Goal: Transaction & Acquisition: Subscribe to service/newsletter

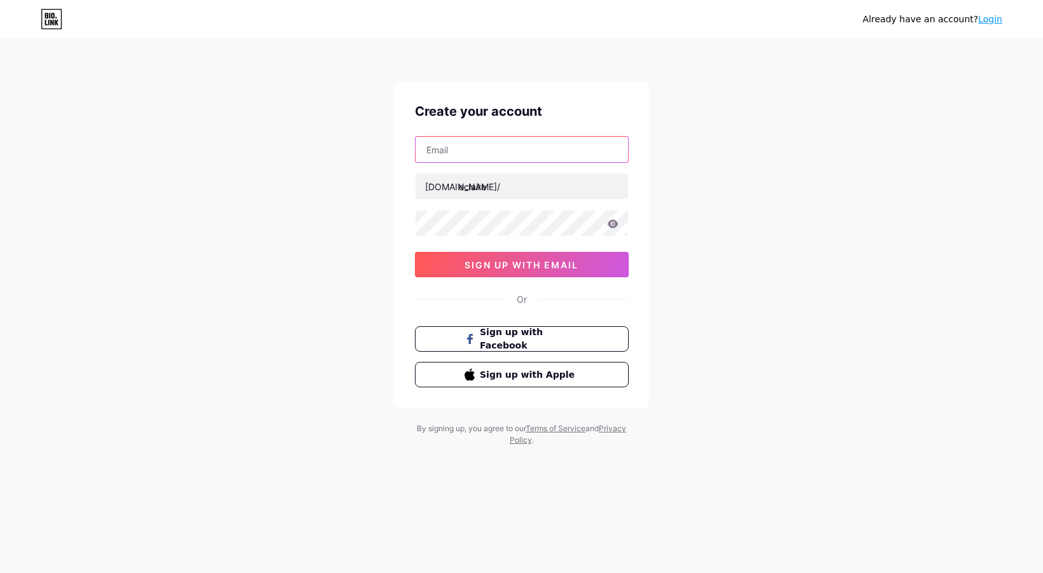
click at [483, 153] on input "text" at bounding box center [521, 149] width 212 height 25
type input "[EMAIL_ADDRESS][DOMAIN_NAME]"
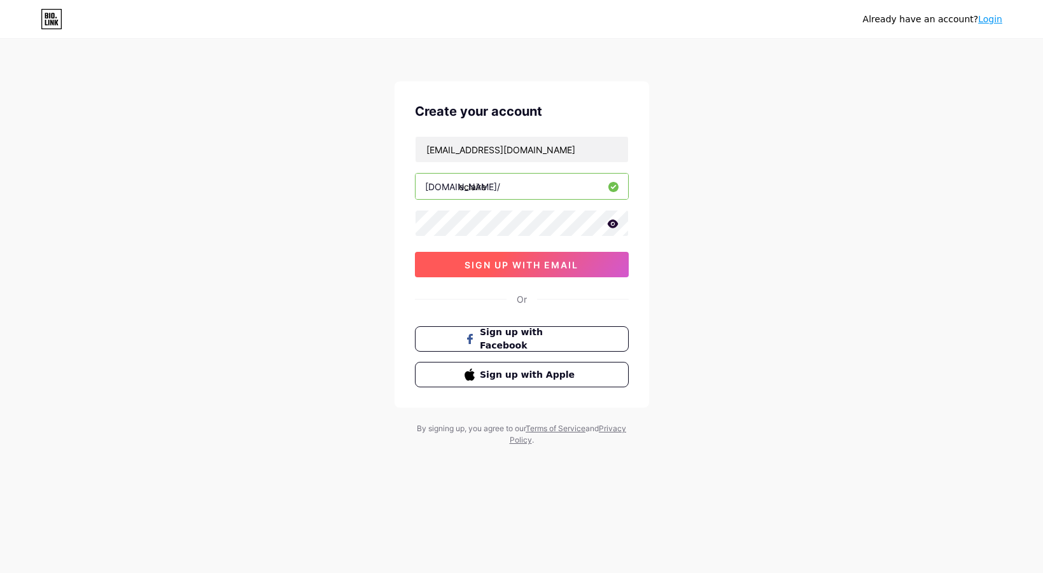
click at [520, 267] on span "sign up with email" at bounding box center [521, 265] width 114 height 11
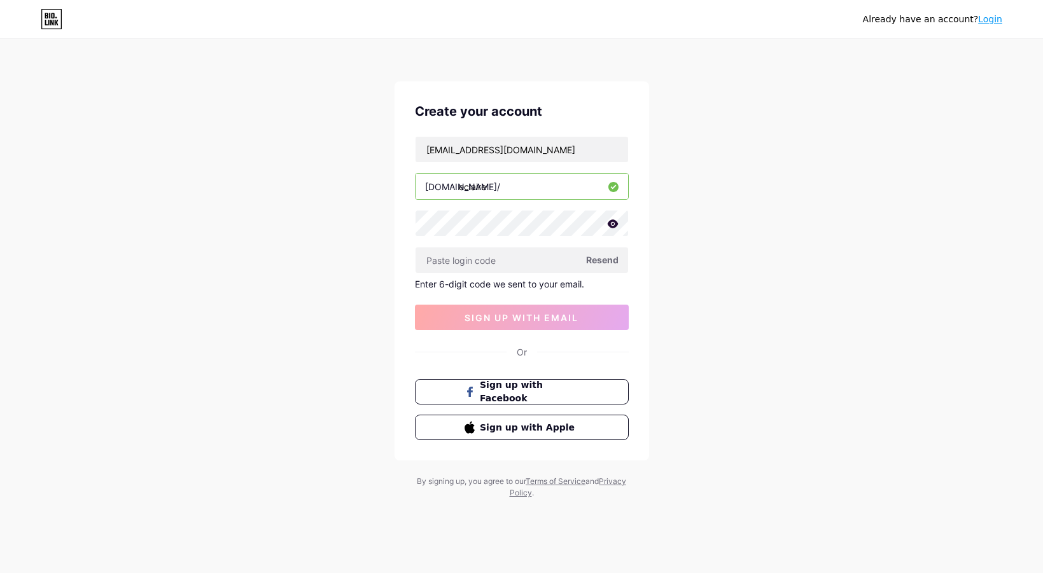
click at [612, 258] on span "Resend" at bounding box center [602, 259] width 32 height 13
click at [612, 228] on icon at bounding box center [612, 223] width 11 height 8
click at [612, 228] on icon at bounding box center [611, 224] width 11 height 9
click at [565, 140] on input "[EMAIL_ADDRESS][DOMAIN_NAME]" at bounding box center [521, 149] width 212 height 25
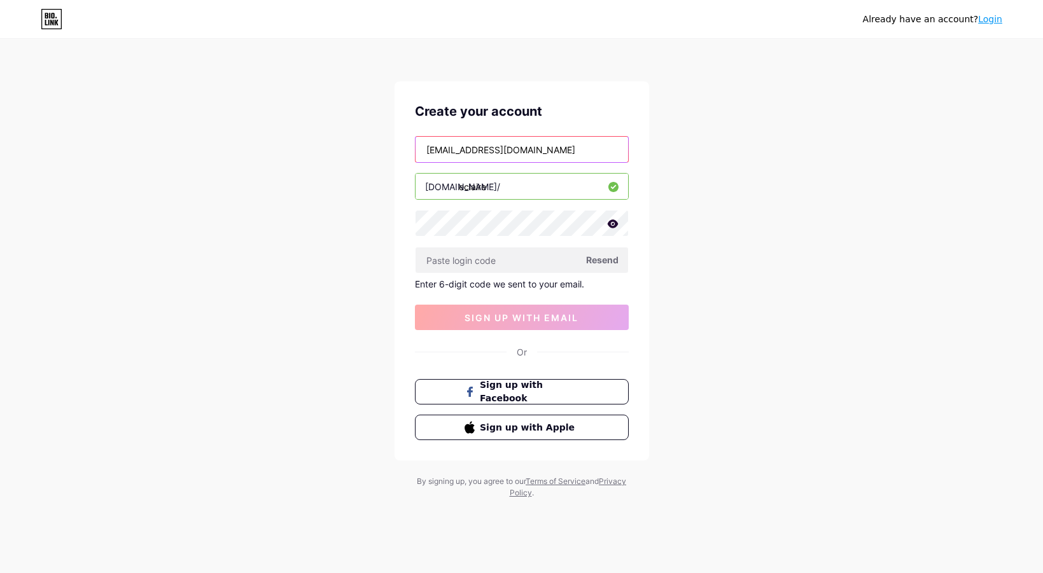
click at [565, 141] on input "[EMAIL_ADDRESS][DOMAIN_NAME]" at bounding box center [521, 149] width 212 height 25
click at [705, 176] on div "Already have an account? Login Create your account [EMAIL_ADDRESS][DOMAIN_NAME]…" at bounding box center [521, 269] width 1043 height 539
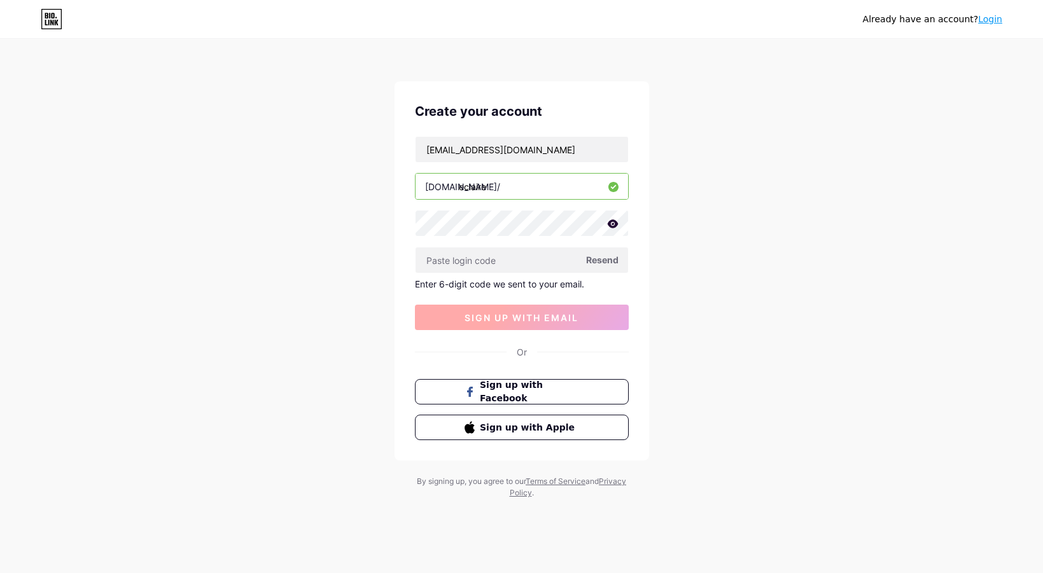
click at [574, 317] on span "sign up with email" at bounding box center [521, 317] width 114 height 11
click at [534, 310] on button "sign up with email" at bounding box center [522, 317] width 214 height 25
click at [537, 323] on span "sign up with email" at bounding box center [521, 317] width 114 height 11
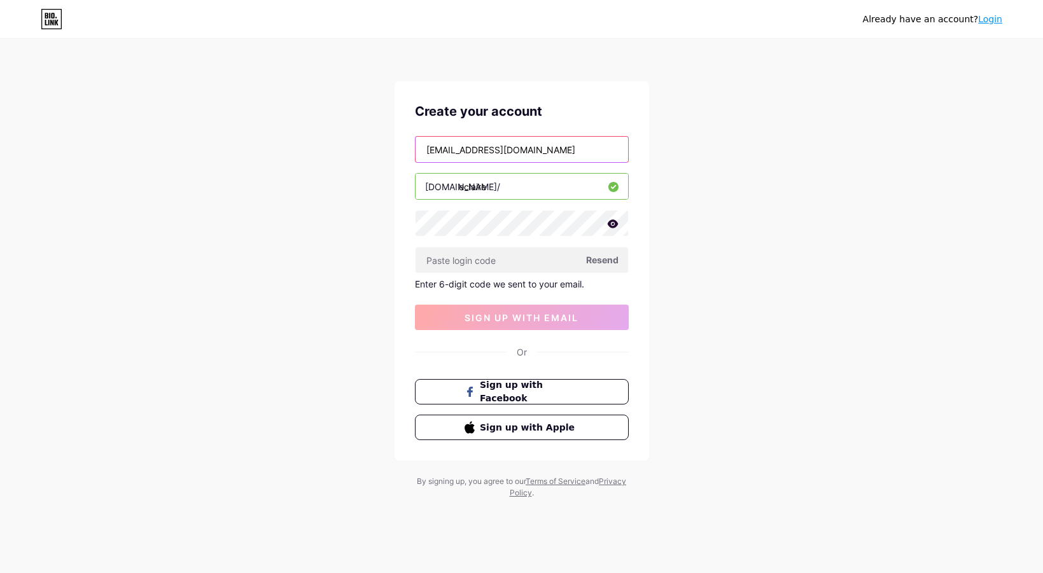
click at [448, 154] on input "[EMAIL_ADDRESS][DOMAIN_NAME]" at bounding box center [521, 149] width 212 height 25
click at [452, 152] on input "[EMAIL_ADDRESS][DOMAIN_NAME]" at bounding box center [521, 149] width 212 height 25
click at [547, 153] on input "[EMAIL_ADDRESS][DOMAIN_NAME]" at bounding box center [521, 149] width 212 height 25
click at [548, 252] on input "text" at bounding box center [521, 259] width 212 height 25
click at [55, 24] on icon at bounding box center [57, 23] width 4 height 6
